Goal: Task Accomplishment & Management: Manage account settings

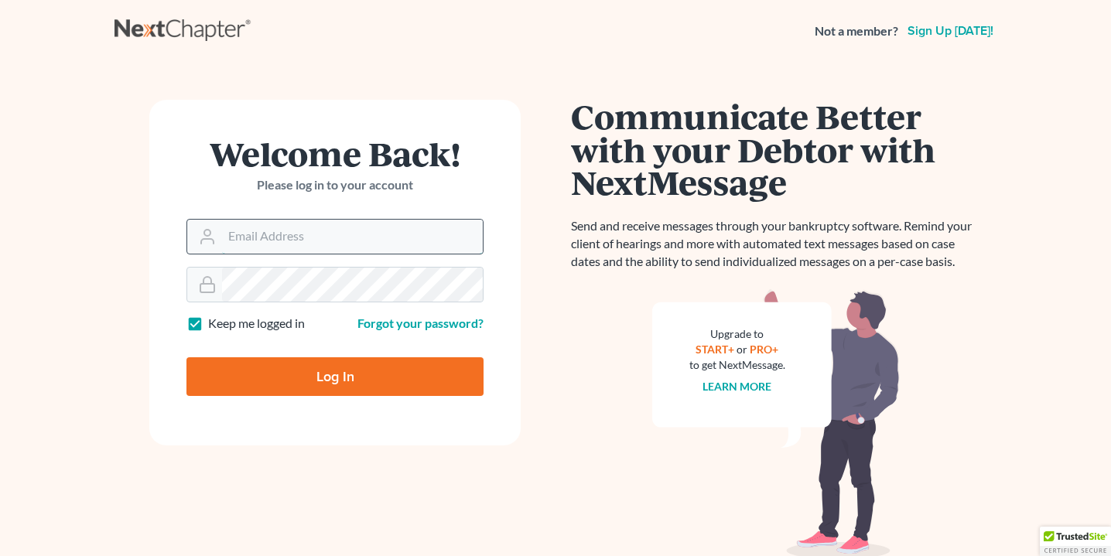
click at [342, 234] on input "Email Address" at bounding box center [352, 237] width 261 height 34
type input "[PERSON_NAME][EMAIL_ADDRESS][DOMAIN_NAME]"
click at [296, 379] on input "Log In" at bounding box center [335, 377] width 297 height 39
type input "Thinking..."
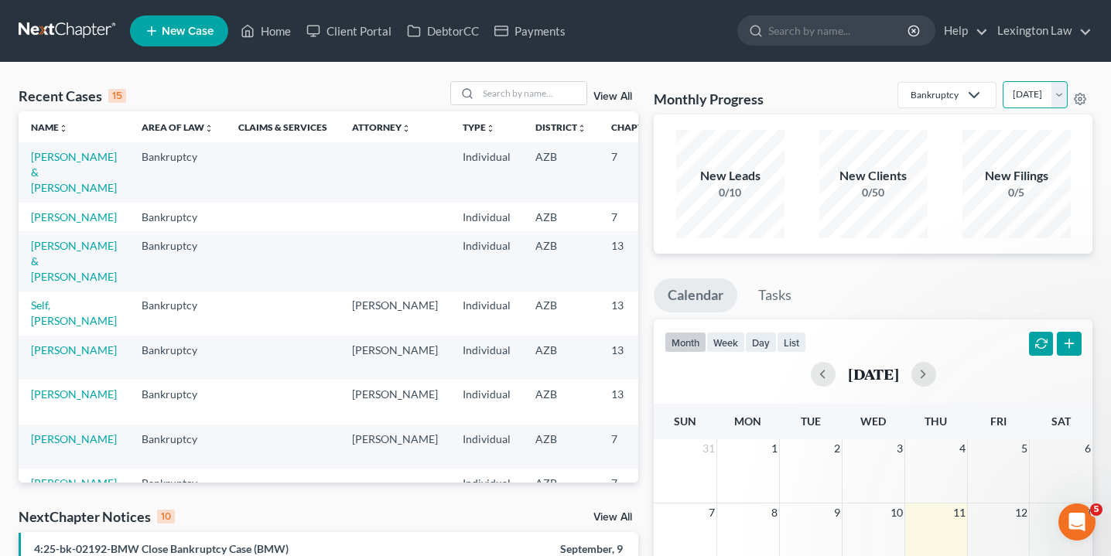
click at [1062, 98] on select "[DATE] [DATE] [DATE] [DATE] [DATE] [DATE] [DATE] [DATE] [DATE] [DATE] [DATE] [D…" at bounding box center [1035, 94] width 65 height 27
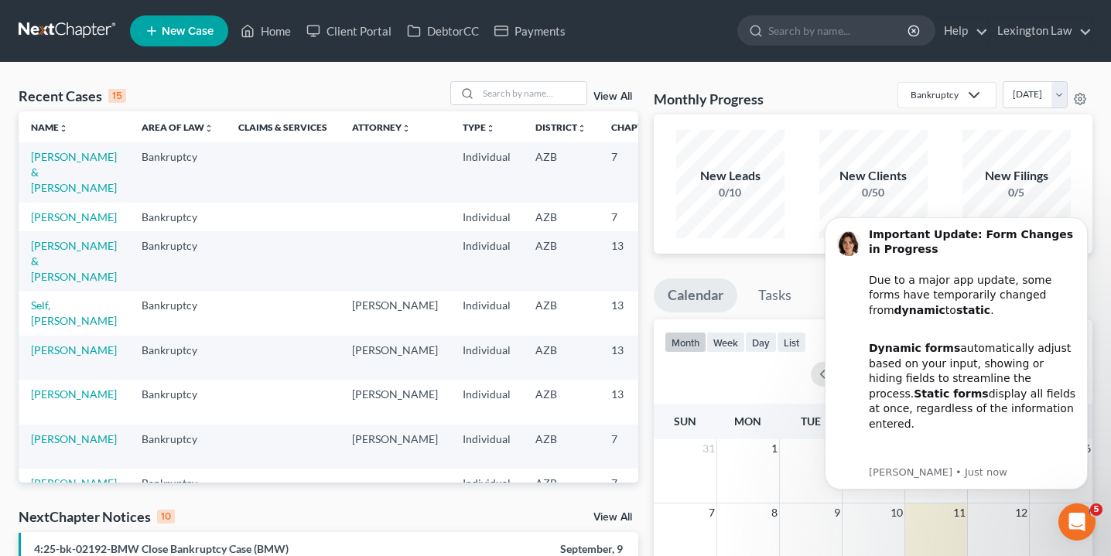
click at [1080, 224] on icon "Dismiss notification" at bounding box center [1084, 221] width 9 height 9
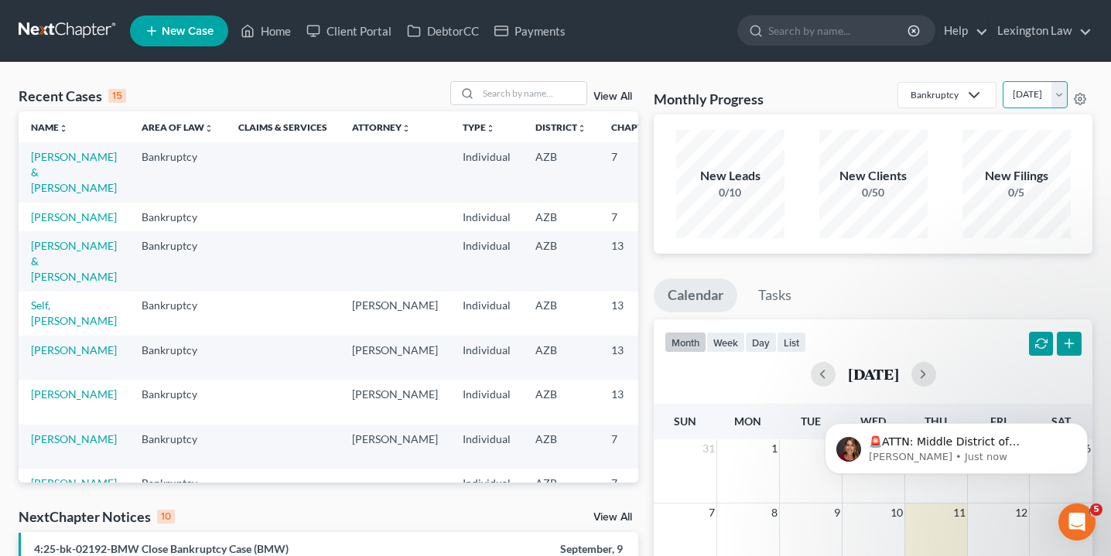
click at [1059, 95] on select "[DATE] [DATE] [DATE] [DATE] [DATE] [DATE] [DATE] [DATE] [DATE] [DATE] [DATE] [D…" at bounding box center [1035, 94] width 65 height 27
click at [1054, 93] on select "[DATE] [DATE] [DATE] [DATE] [DATE] [DATE] [DATE] [DATE] [DATE] [DATE] [DATE] [D…" at bounding box center [1035, 94] width 65 height 27
click at [1053, 89] on select "[DATE] [DATE] [DATE] [DATE] [DATE] [DATE] [DATE] [DATE] [DATE] [DATE] [DATE] [D…" at bounding box center [1035, 94] width 65 height 27
click at [1056, 98] on select "[DATE] [DATE] [DATE] [DATE] [DATE] [DATE] [DATE] [DATE] [DATE] [DATE] [DATE] [D…" at bounding box center [1035, 94] width 65 height 27
click at [1056, 99] on select "[DATE] [DATE] [DATE] [DATE] [DATE] [DATE] [DATE] [DATE] [DATE] [DATE] [DATE] [D…" at bounding box center [1035, 94] width 65 height 27
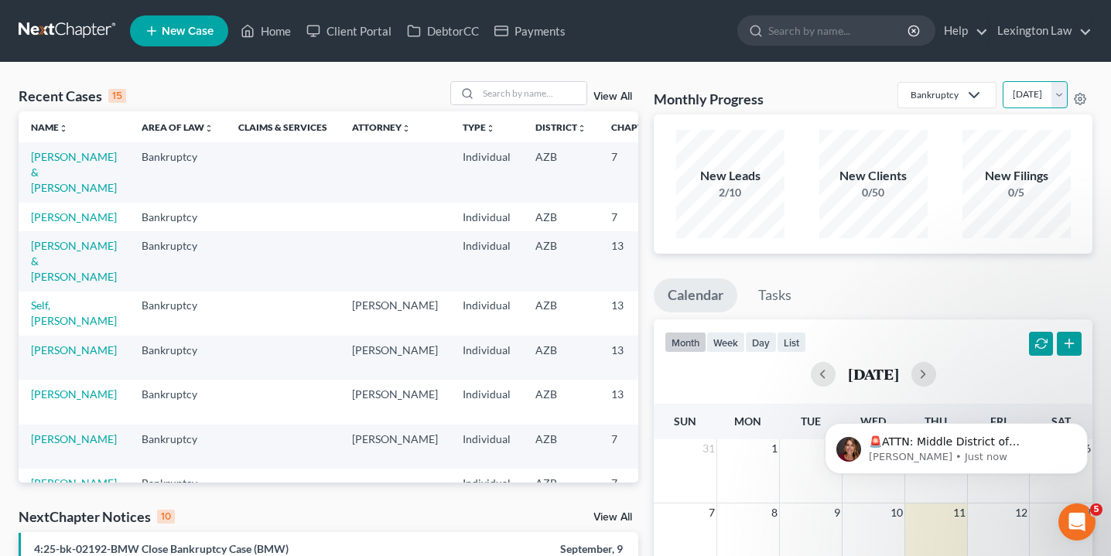
select select "5"
click at [550, 36] on link "Payments" at bounding box center [530, 31] width 87 height 28
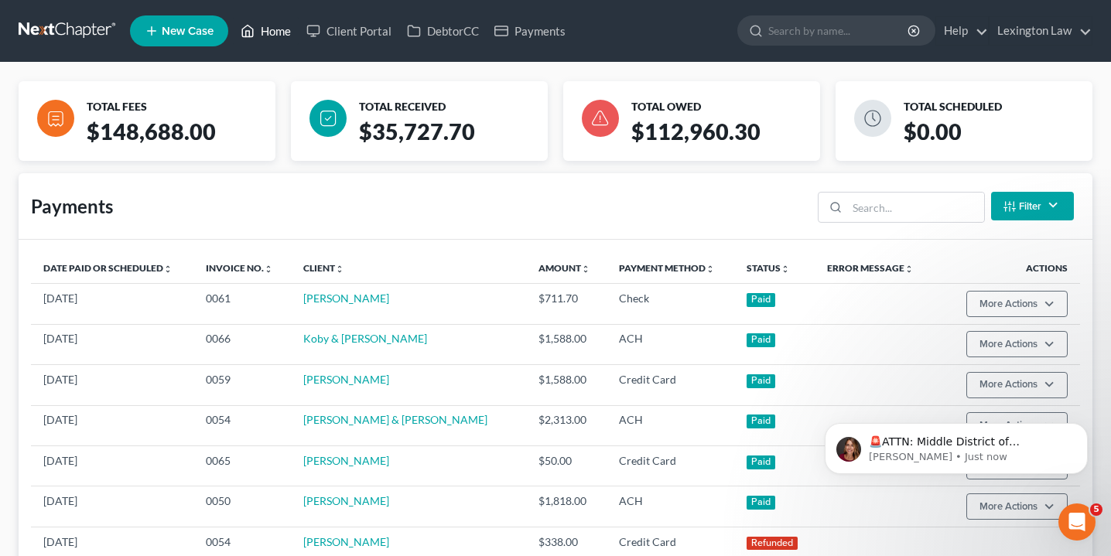
click at [282, 36] on link "Home" at bounding box center [266, 31] width 66 height 28
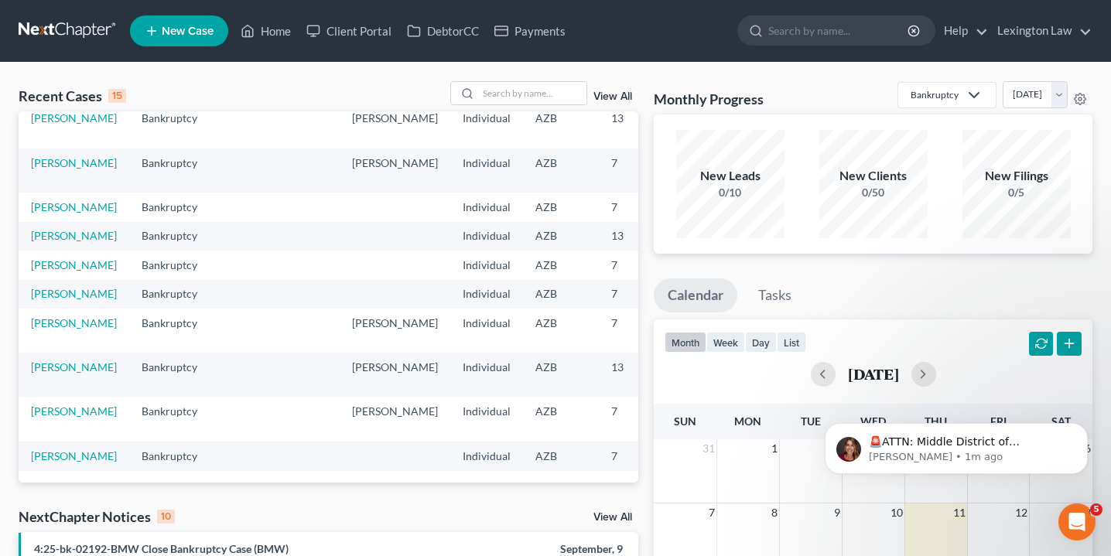
click at [621, 98] on link "View All" at bounding box center [613, 96] width 39 height 11
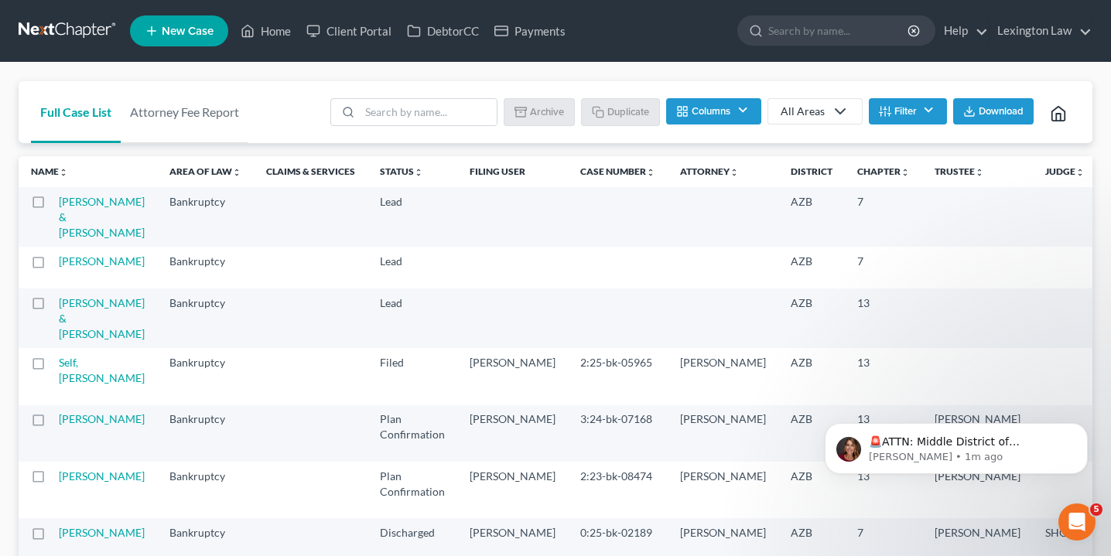
click at [912, 101] on button "Filter" at bounding box center [908, 111] width 78 height 26
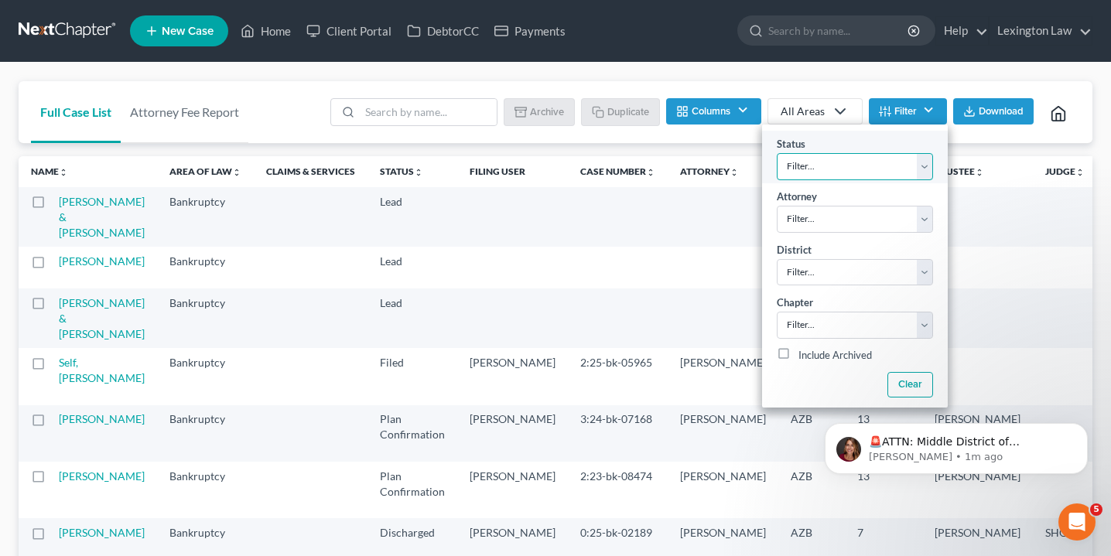
click at [853, 159] on select "Filter... Discharged Discharged & Reported Discharge Litigation Dismissal Notic…" at bounding box center [855, 166] width 156 height 27
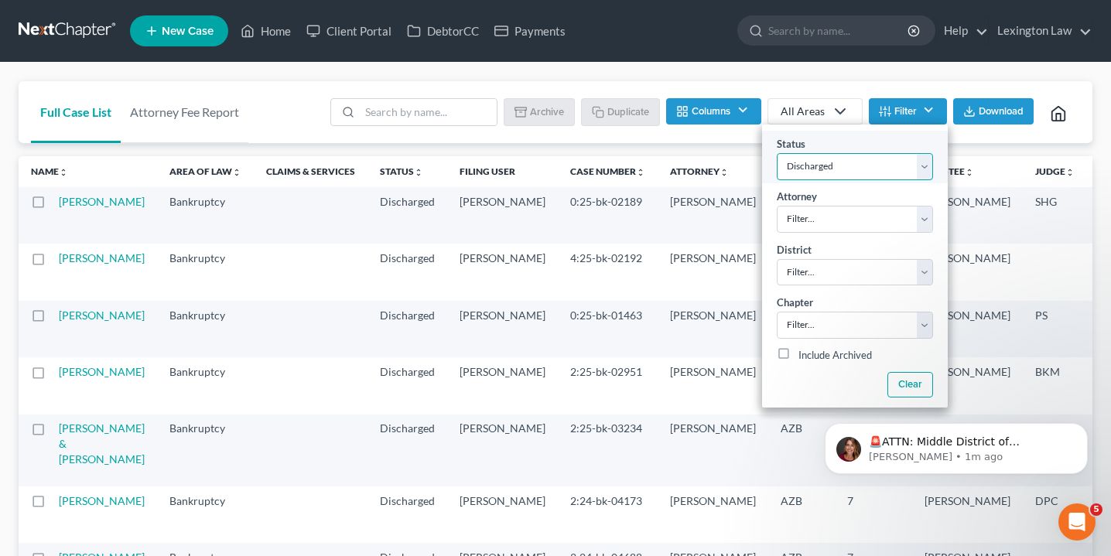
click at [916, 164] on select "Filter... Discharged Discharged & Reported Discharge Litigation Dismissal Notic…" at bounding box center [855, 166] width 156 height 27
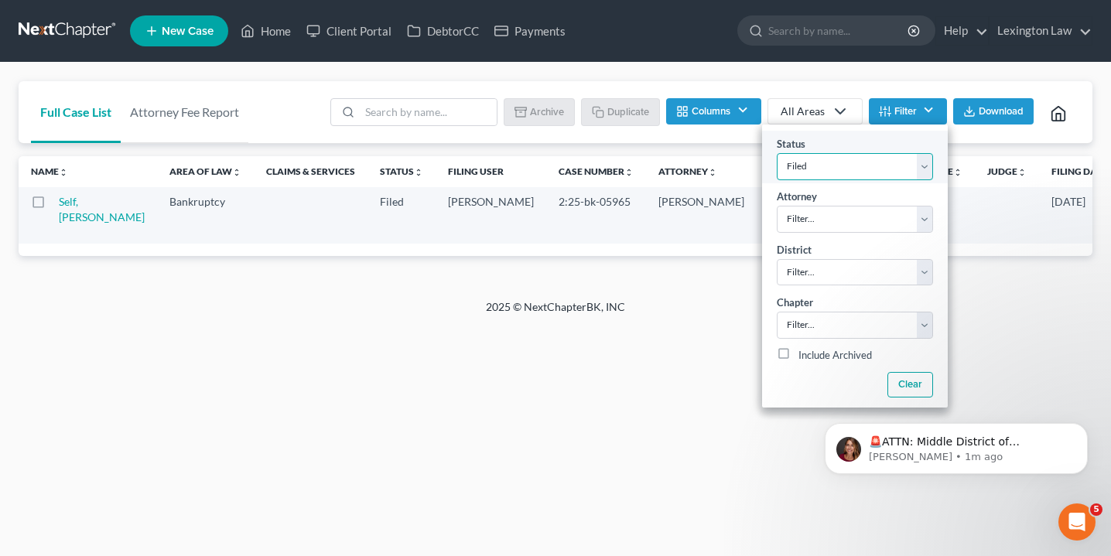
click at [802, 161] on select "Filter... Discharged Discharged & Reported Discharge Litigation Dismissal Notic…" at bounding box center [855, 166] width 156 height 27
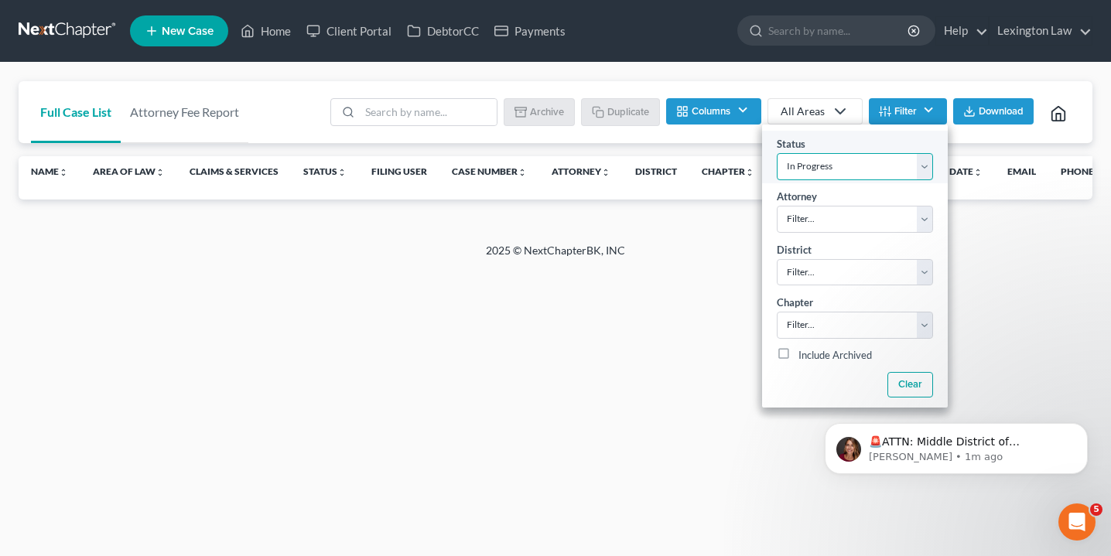
click at [812, 158] on select "Filter... Discharged Discharged & Reported Discharge Litigation Dismissal Notic…" at bounding box center [855, 166] width 156 height 27
select select "10"
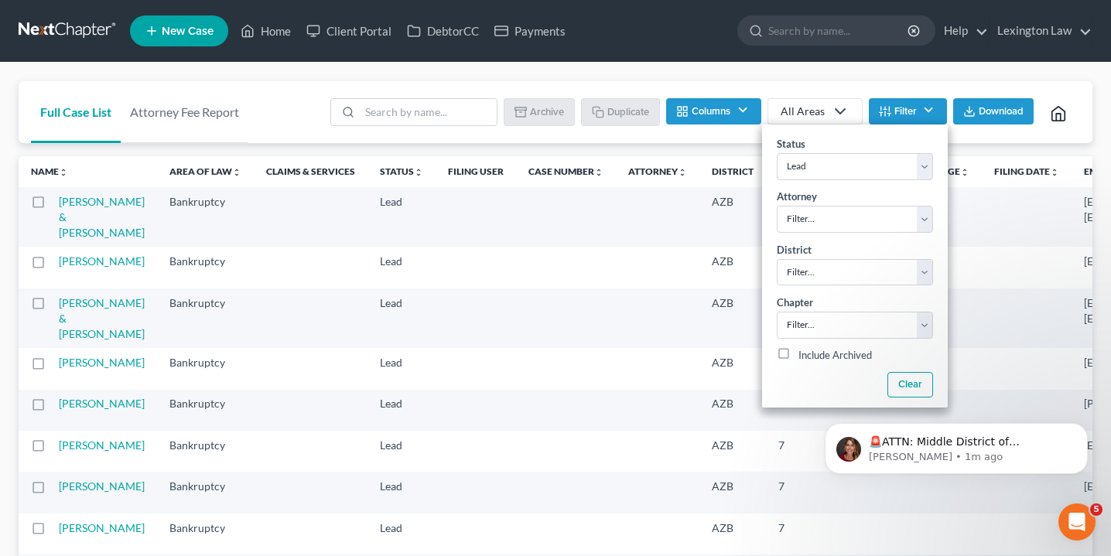
click at [300, 85] on div "Full Case List Attorney Fee Report Batch Download Archive Un-archive Duplicate …" at bounding box center [556, 112] width 1074 height 63
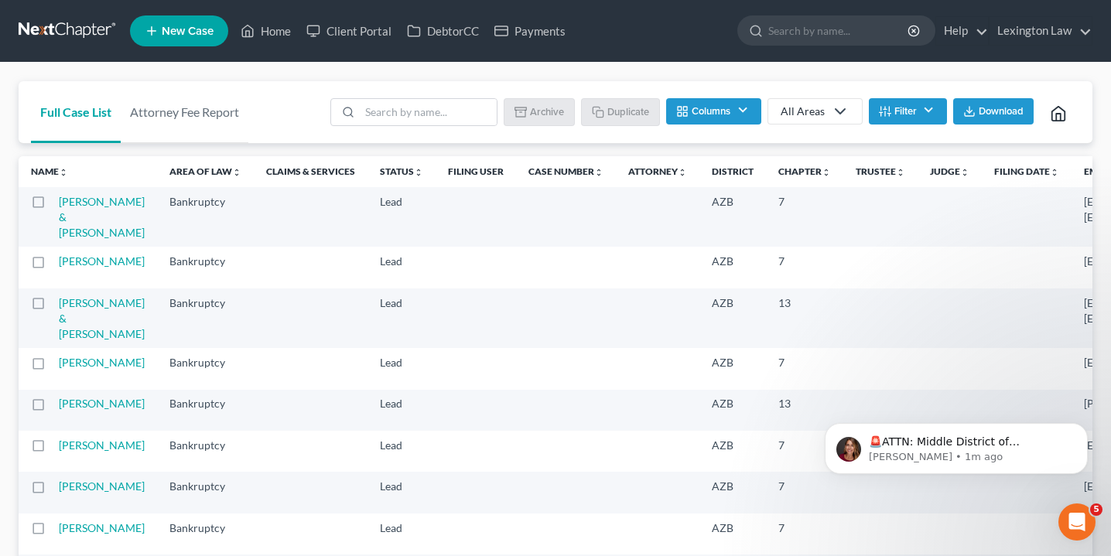
click at [703, 116] on button "Columns" at bounding box center [713, 111] width 94 height 26
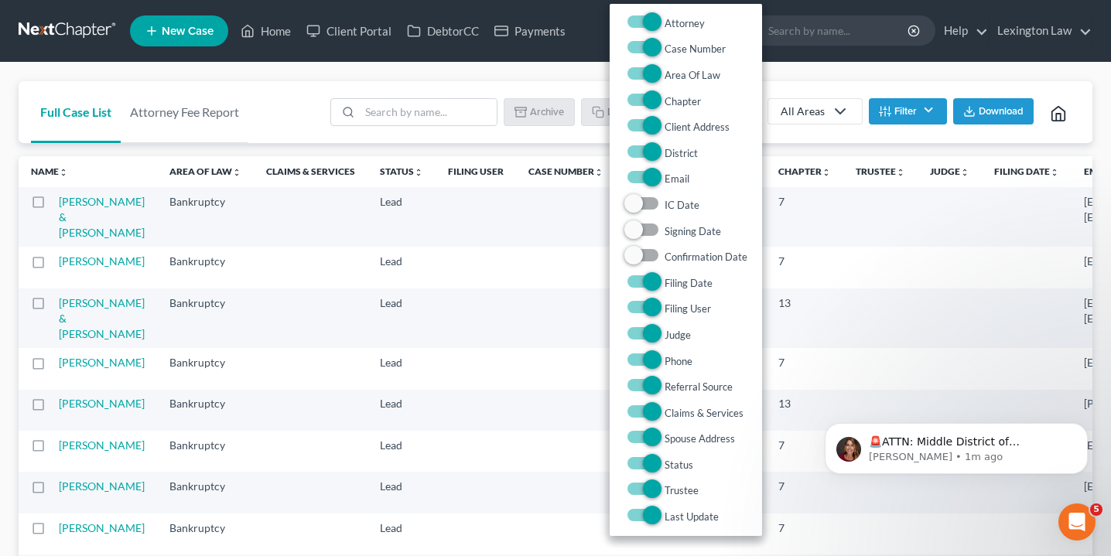
click at [799, 74] on div "Full Case List Attorney Fee Report Batch Download Archive Un-archive Duplicate …" at bounding box center [555, 502] width 1111 height 879
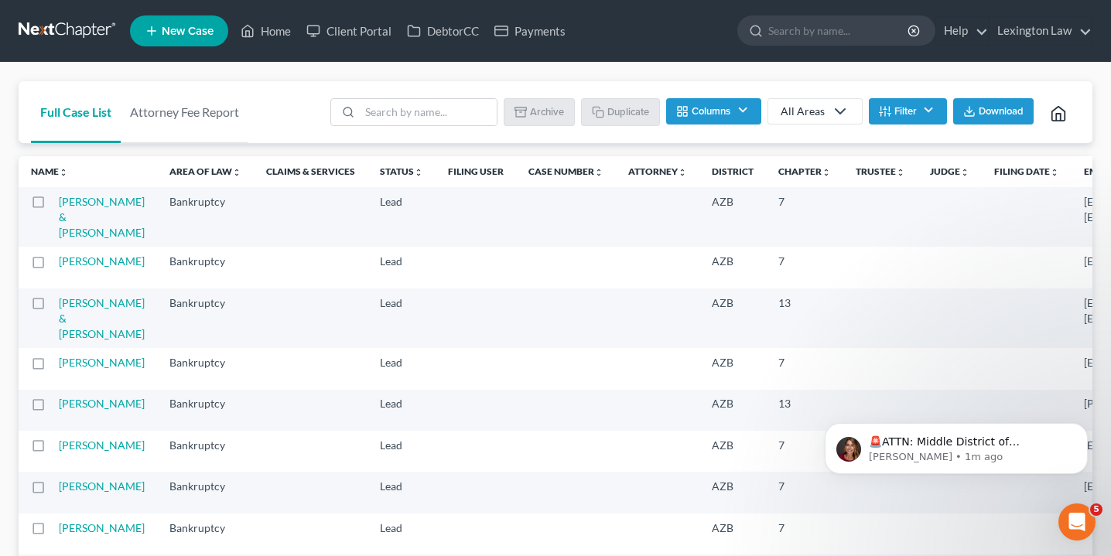
click at [711, 115] on button "Columns" at bounding box center [713, 111] width 94 height 26
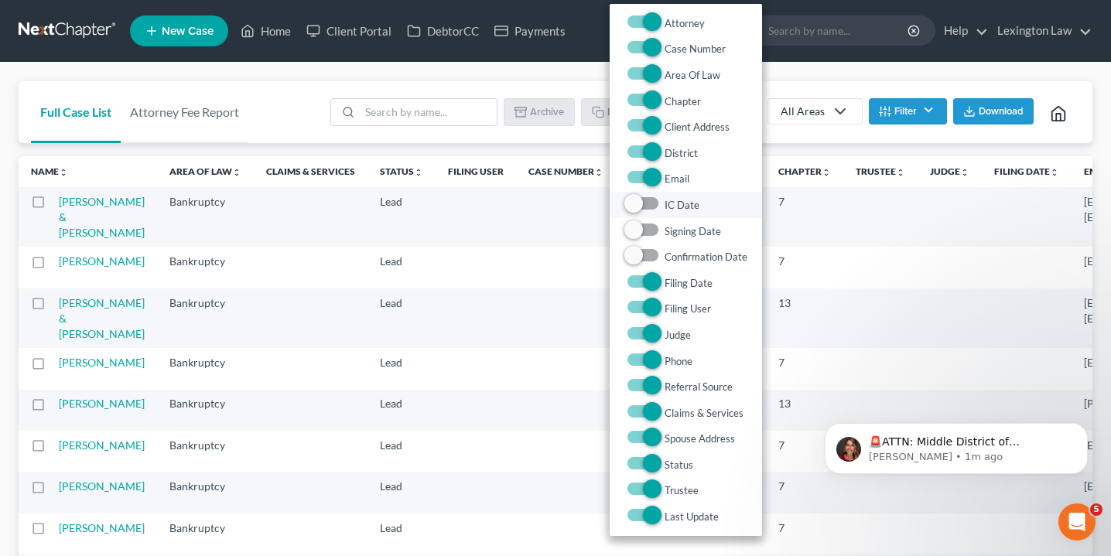
click at [665, 204] on label "IC Date" at bounding box center [682, 205] width 35 height 19
click at [671, 204] on Date "IC Date" at bounding box center [676, 201] width 10 height 10
checkbox Date "true"
click at [665, 233] on label "Signing Date" at bounding box center [693, 231] width 56 height 19
click at [671, 232] on Date "Signing Date" at bounding box center [676, 227] width 10 height 10
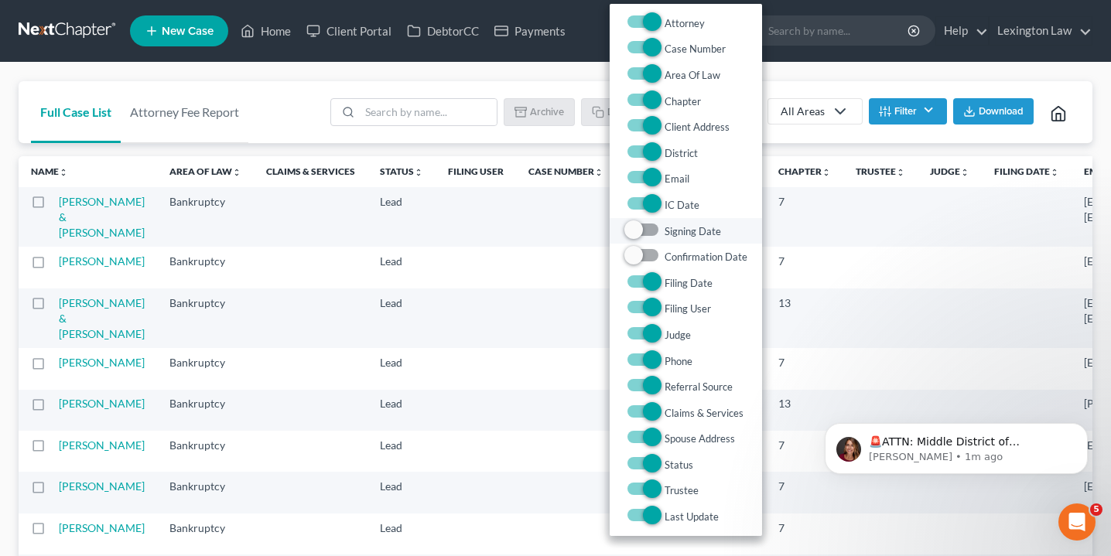
checkbox Date "true"
click at [665, 251] on label "Confirmation Date" at bounding box center [706, 257] width 83 height 19
click at [671, 251] on Date "Confirmation Date" at bounding box center [676, 253] width 10 height 10
checkbox Date "true"
click at [301, 92] on div "Full Case List Attorney Fee Report Batch Download Archive Un-archive Duplicate …" at bounding box center [556, 112] width 1074 height 63
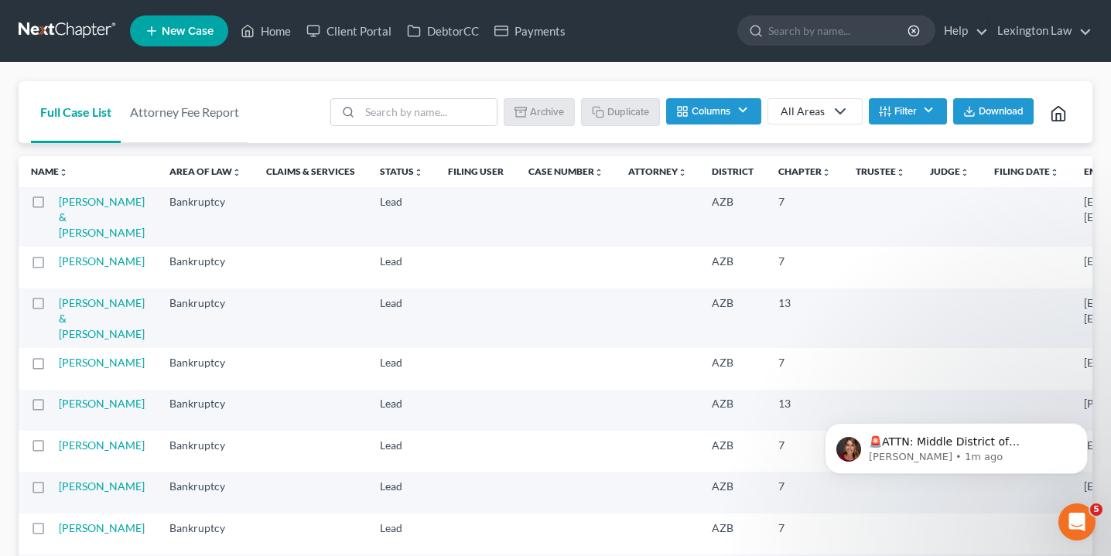
click at [742, 106] on button "Columns" at bounding box center [713, 111] width 94 height 26
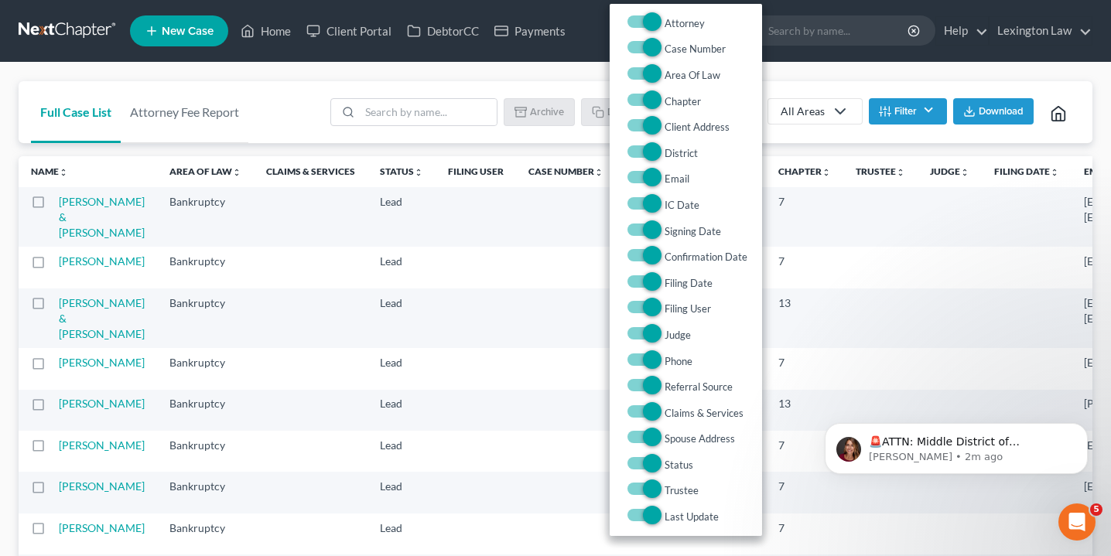
click at [864, 76] on div "Full Case List Attorney Fee Report Batch Download Archive Un-archive Duplicate …" at bounding box center [555, 502] width 1111 height 879
